Goal: Navigation & Orientation: Find specific page/section

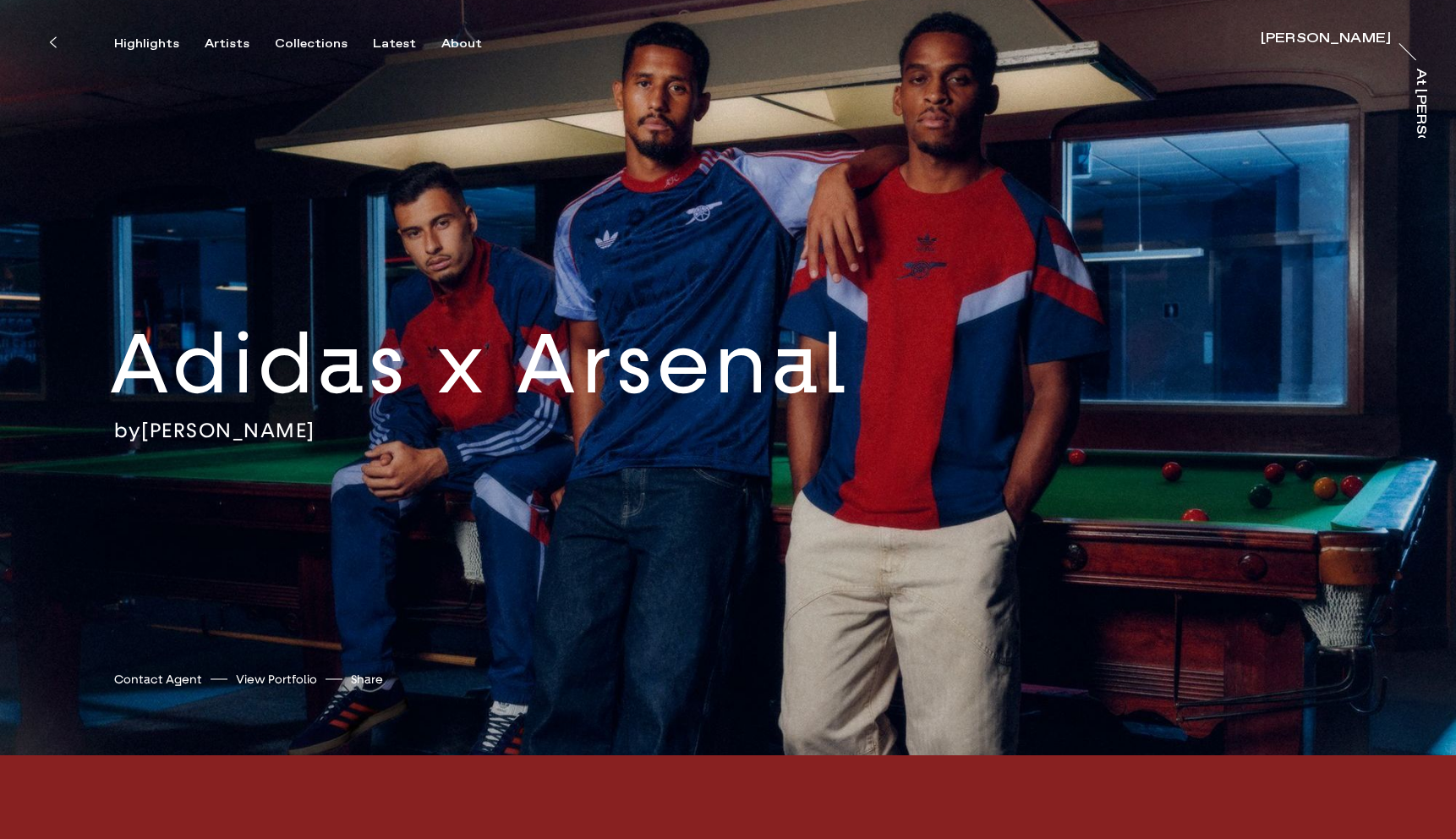
click at [55, 47] on icon at bounding box center [53, 42] width 6 height 10
click at [444, 48] on div "About" at bounding box center [461, 44] width 41 height 15
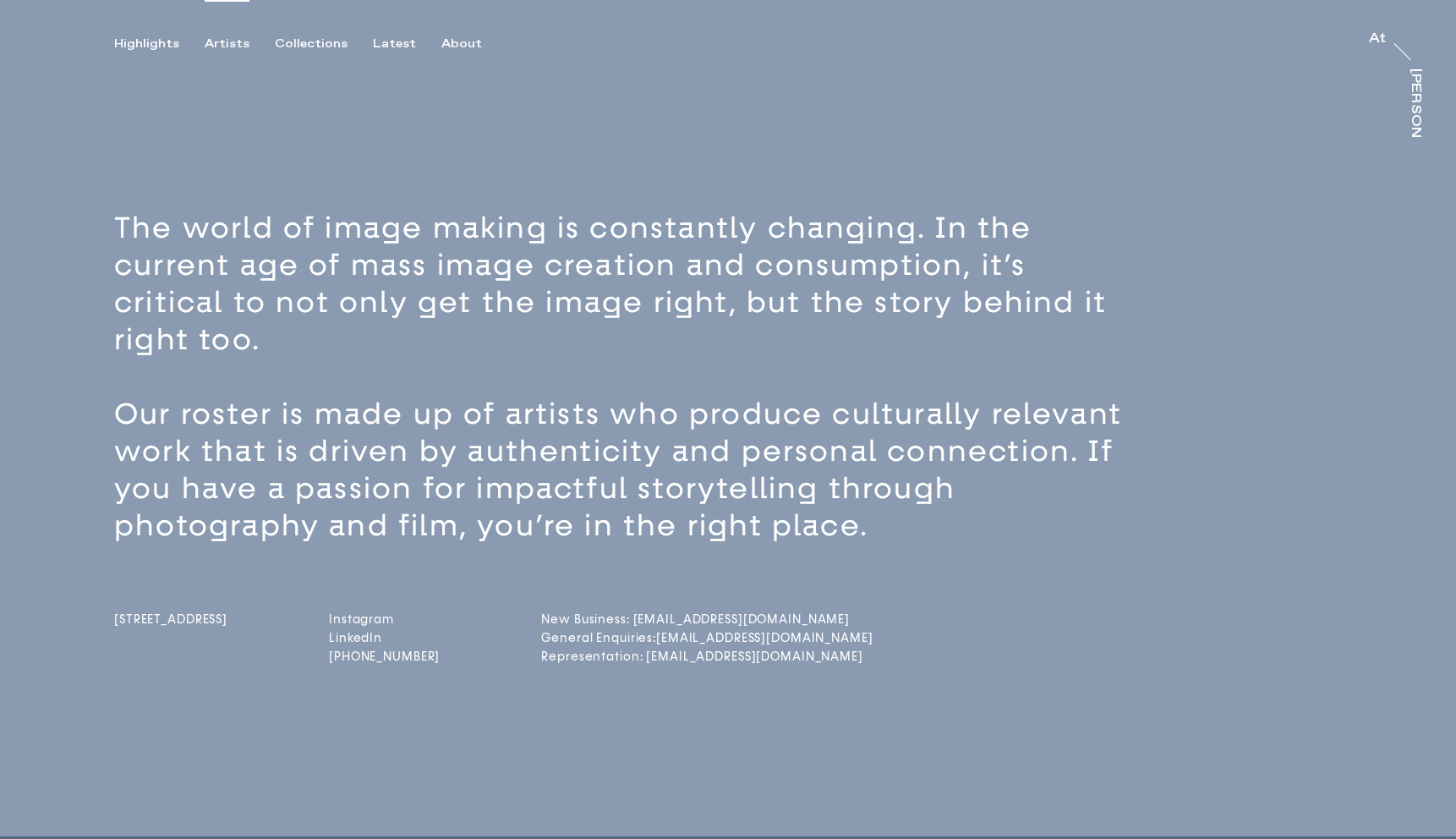
click at [229, 47] on div "Artists" at bounding box center [227, 44] width 45 height 15
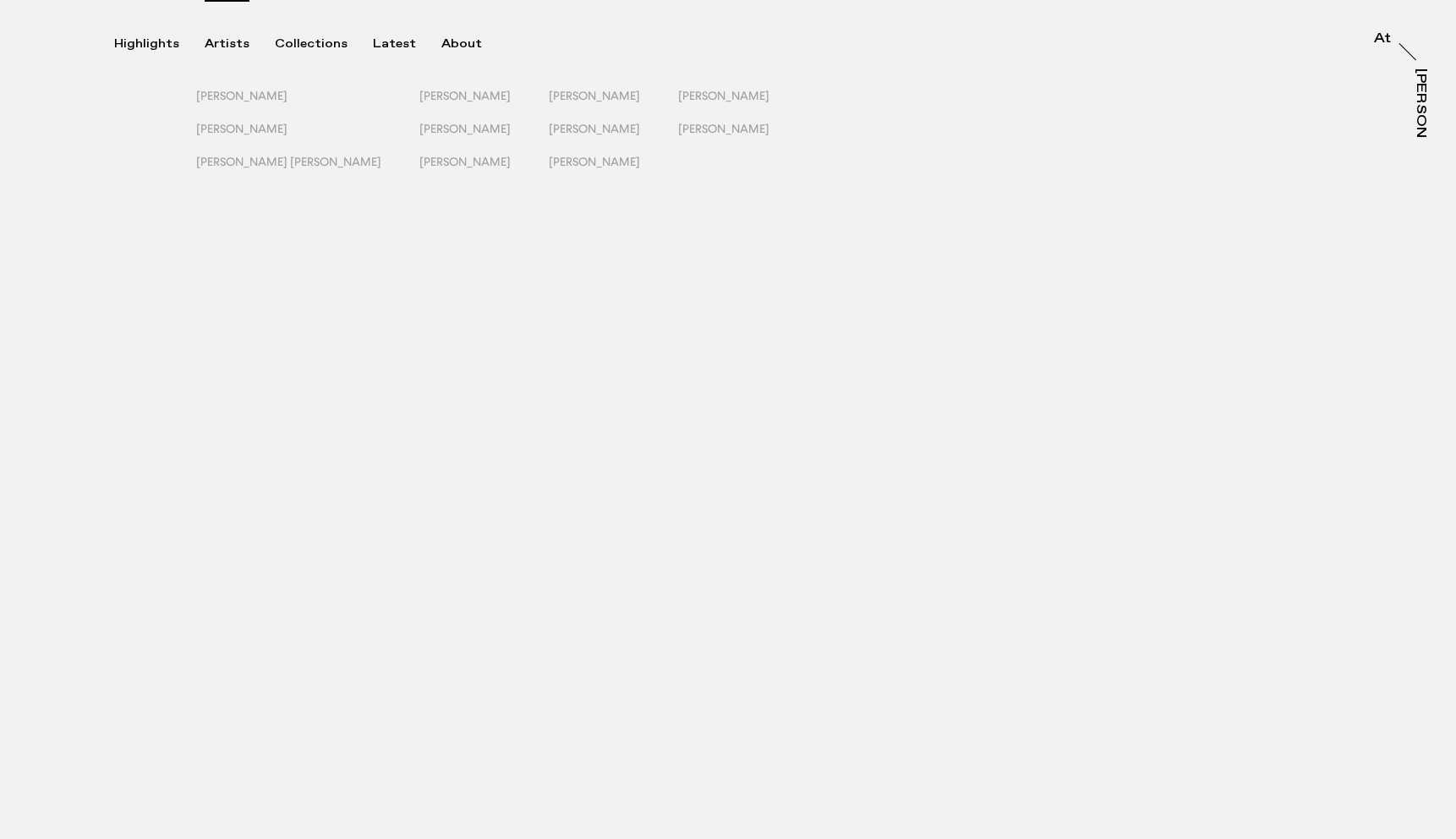
click at [229, 47] on div "Artists" at bounding box center [227, 44] width 45 height 15
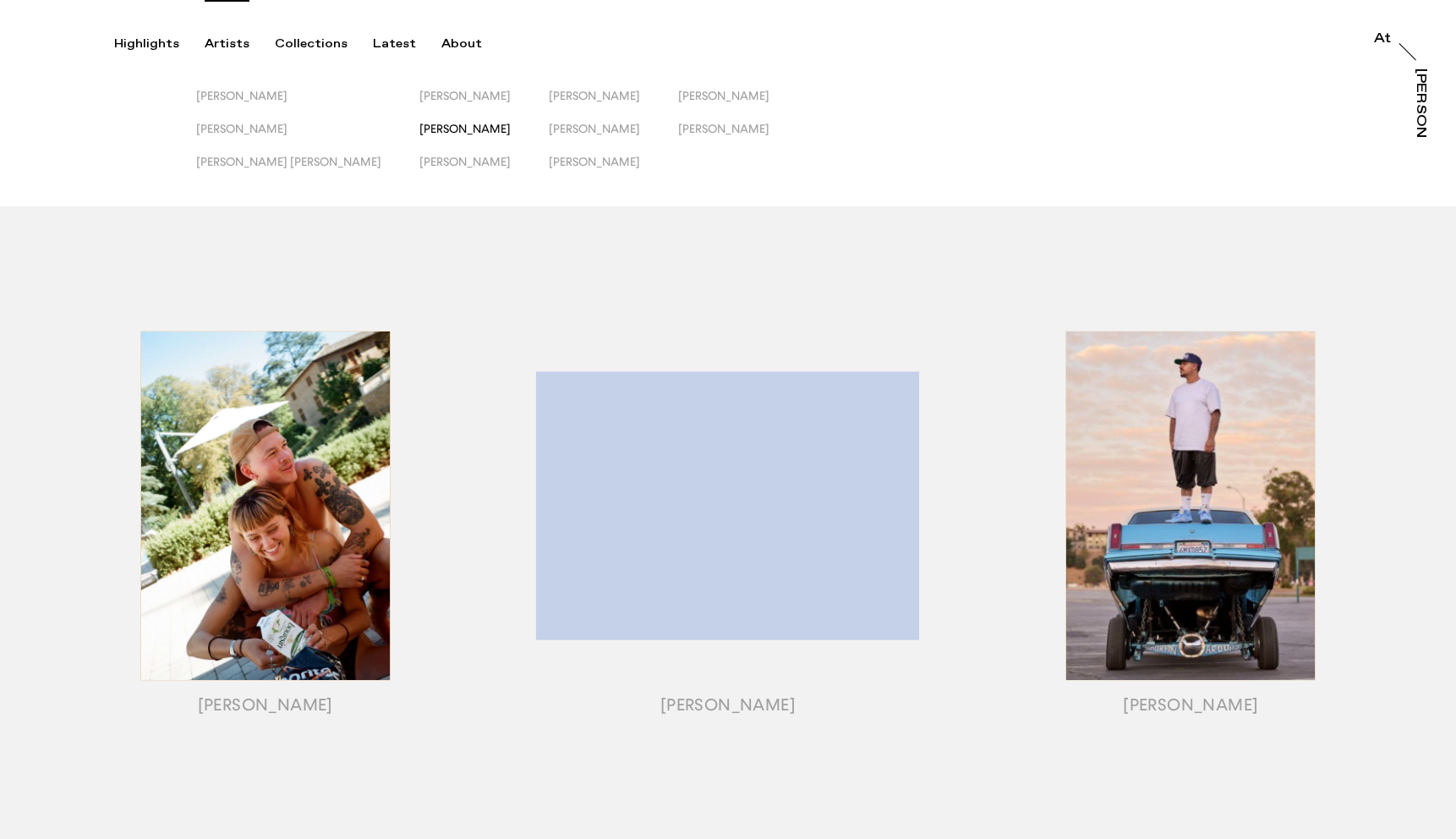
click at [420, 133] on span "[PERSON_NAME]" at bounding box center [465, 128] width 91 height 14
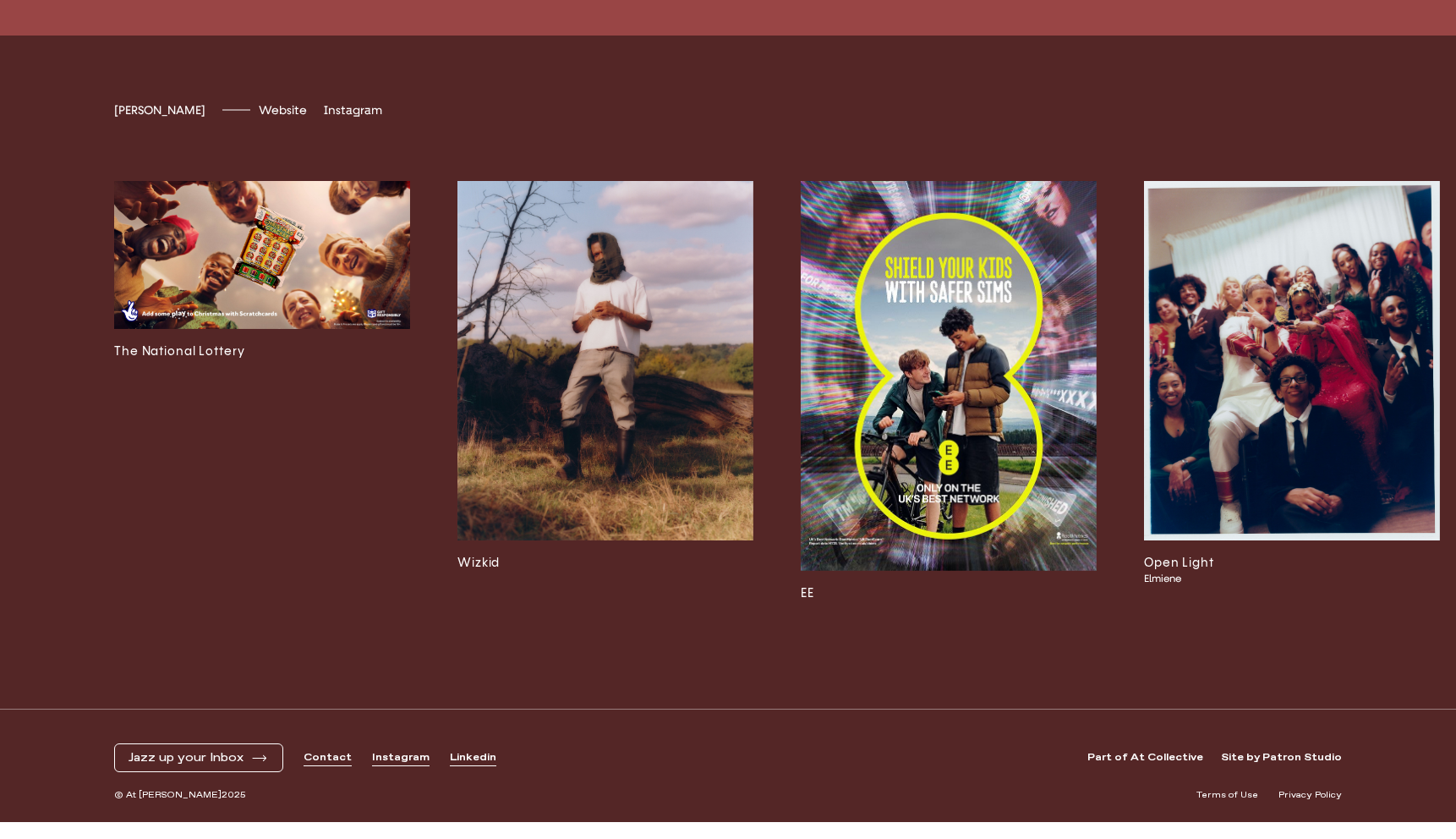
scroll to position [5084, 0]
